Goal: Task Accomplishment & Management: Manage account settings

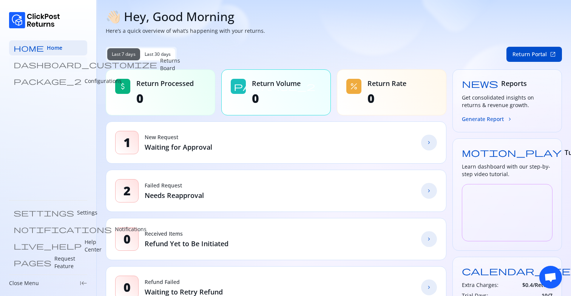
click at [160, 67] on p "Returns Board" at bounding box center [170, 64] width 20 height 15
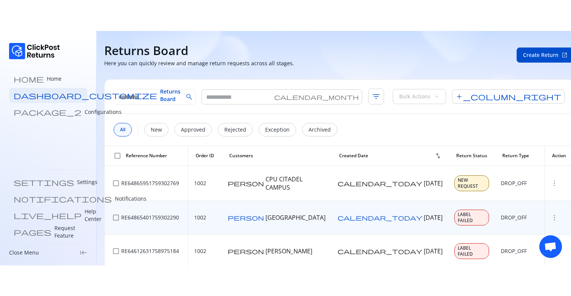
scroll to position [14, 0]
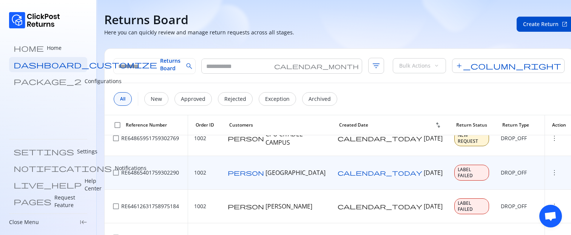
click at [550, 169] on span "more_vert" at bounding box center [554, 173] width 8 height 8
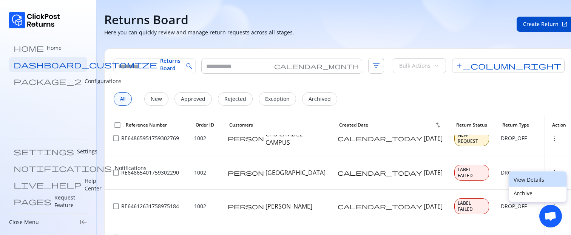
click at [524, 180] on p "View Details" at bounding box center [537, 180] width 48 height 8
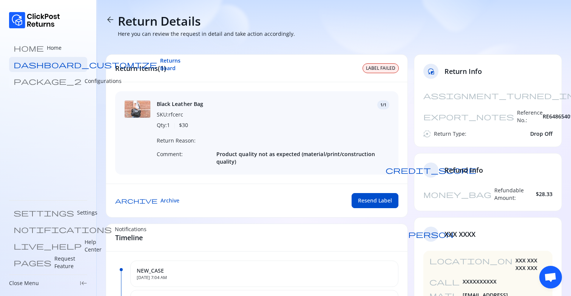
click at [85, 85] on p "Configurations" at bounding box center [103, 81] width 37 height 8
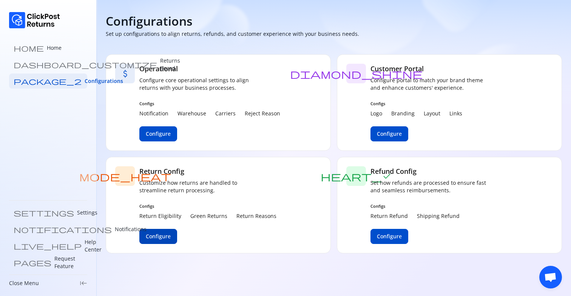
click at [153, 236] on span "Configure" at bounding box center [158, 237] width 25 height 8
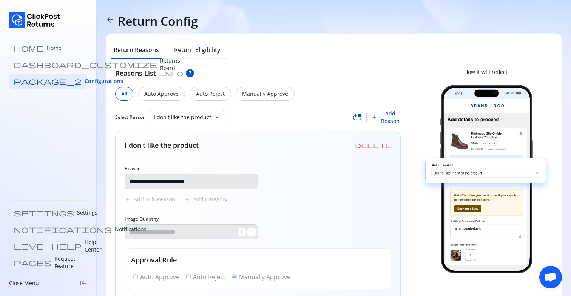
scroll to position [55, 0]
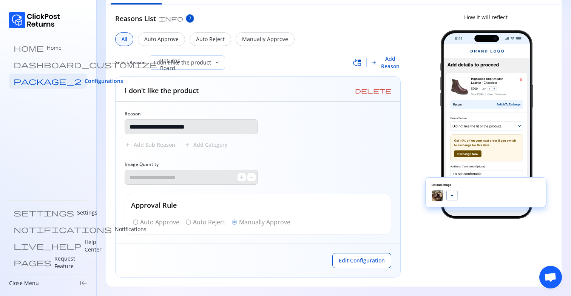
click at [191, 68] on div "I don't like the product" at bounding box center [181, 63] width 65 height 14
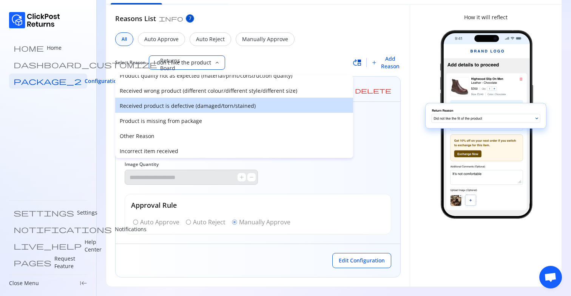
scroll to position [0, 0]
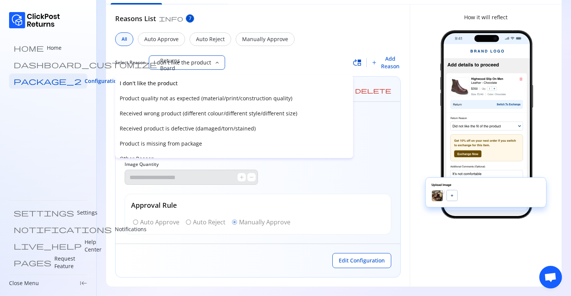
click at [177, 58] on div "I don't like the product" at bounding box center [181, 63] width 65 height 14
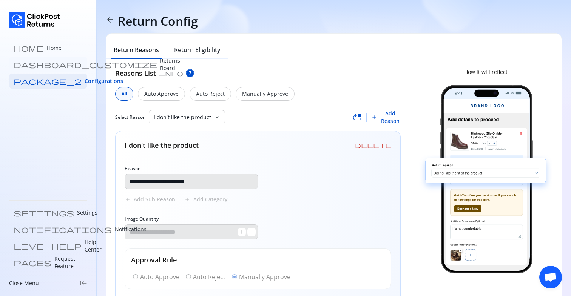
click at [160, 63] on p "Returns Board" at bounding box center [170, 64] width 20 height 15
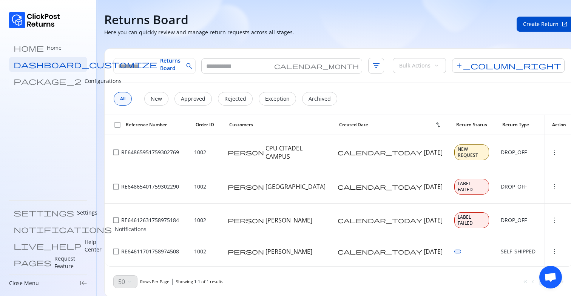
click at [85, 80] on p "Configurations" at bounding box center [103, 81] width 37 height 8
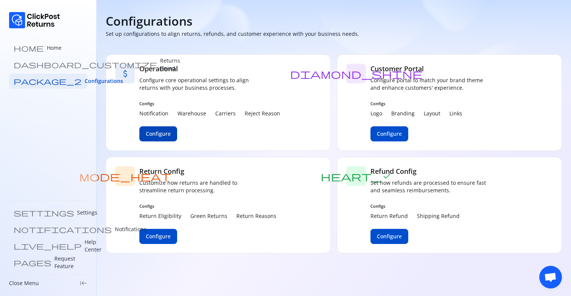
click at [163, 134] on span "Configure" at bounding box center [158, 134] width 25 height 8
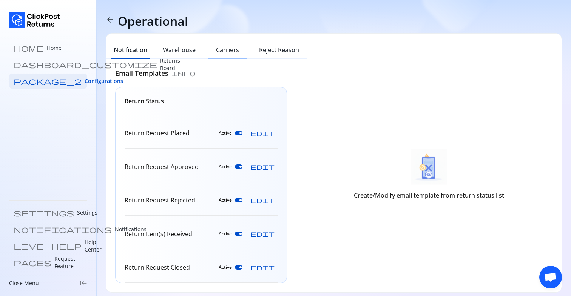
click at [229, 56] on div "Carriers" at bounding box center [227, 51] width 48 height 17
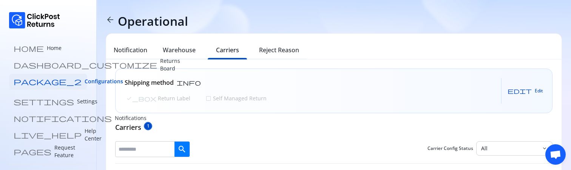
click at [531, 89] on span "edit" at bounding box center [519, 91] width 24 height 6
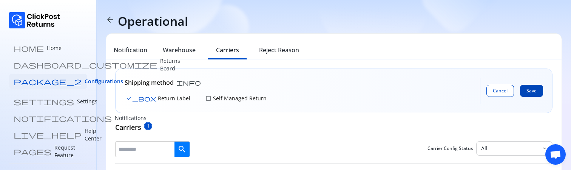
click at [533, 89] on span "Save" at bounding box center [531, 91] width 10 height 6
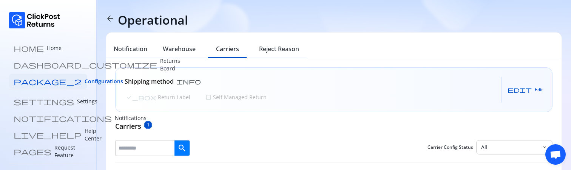
scroll to position [2, 0]
click at [160, 67] on p "Returns Board" at bounding box center [170, 64] width 20 height 15
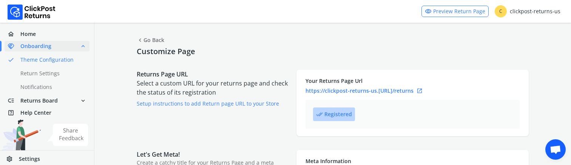
select select "******"
select select "***"
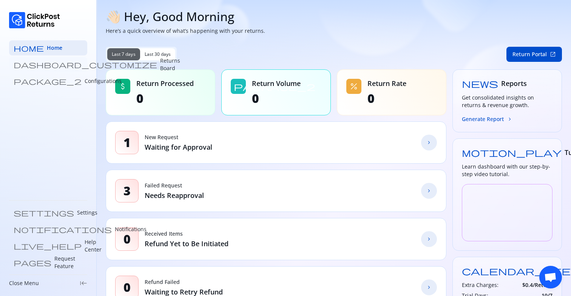
click at [160, 67] on p "Returns Board" at bounding box center [170, 64] width 20 height 15
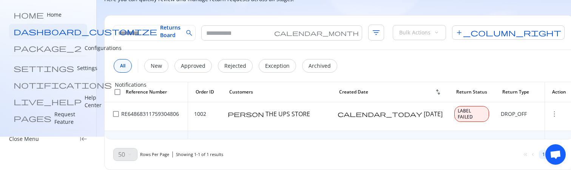
scroll to position [6, 0]
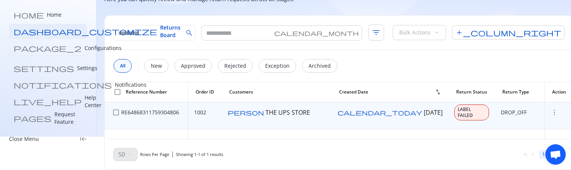
click at [544, 110] on td "more_vert" at bounding box center [558, 113] width 29 height 34
click at [550, 109] on span "more_vert" at bounding box center [554, 112] width 8 height 8
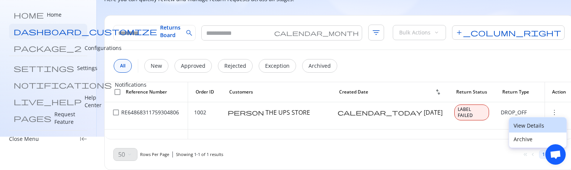
click at [532, 124] on p "View Details" at bounding box center [537, 126] width 48 height 8
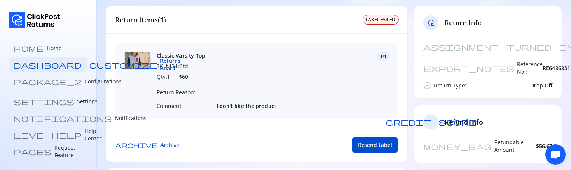
scroll to position [50, 0]
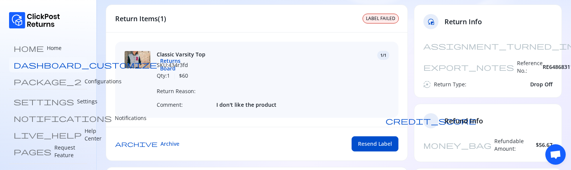
click at [51, 60] on link "dashboard_customize Returns Board" at bounding box center [48, 64] width 78 height 15
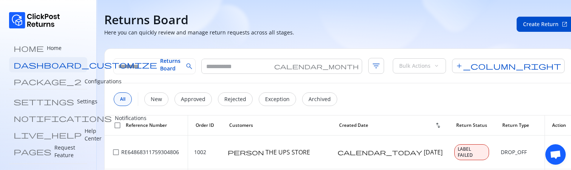
scroll to position [33, 0]
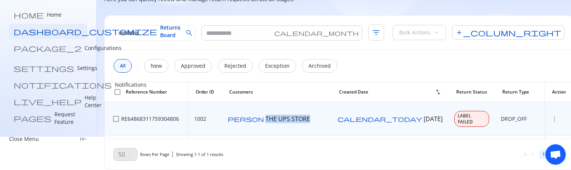
drag, startPoint x: 260, startPoint y: 116, endPoint x: 330, endPoint y: 116, distance: 69.8
click at [321, 116] on div "person THE UPS STORE" at bounding box center [277, 118] width 98 height 8
click at [325, 116] on div "person THE UPS STORE" at bounding box center [277, 118] width 98 height 8
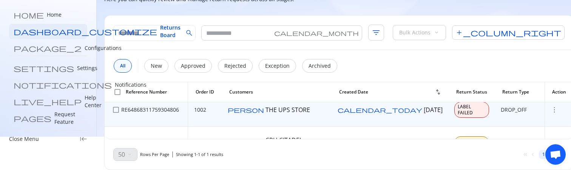
scroll to position [0, 0]
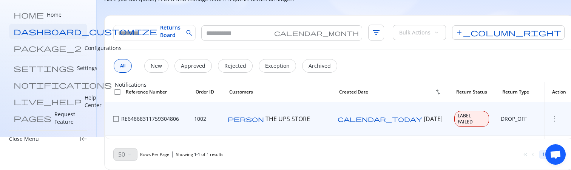
click at [550, 116] on span "more_vert" at bounding box center [554, 119] width 8 height 8
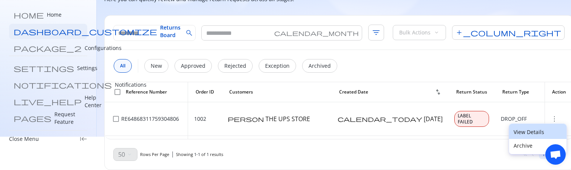
click at [529, 130] on p "View Details" at bounding box center [537, 132] width 48 height 8
